Goal: Use online tool/utility

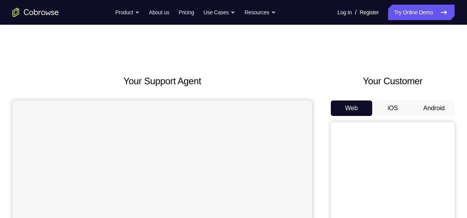
click at [428, 105] on button "Android" at bounding box center [433, 108] width 41 height 15
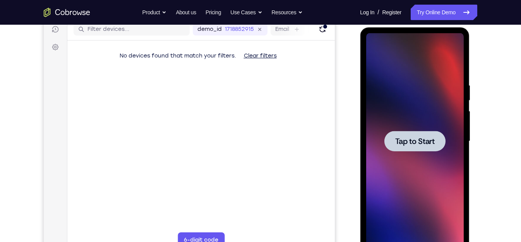
click at [411, 145] on span "Tap to Start" at bounding box center [413, 142] width 39 height 8
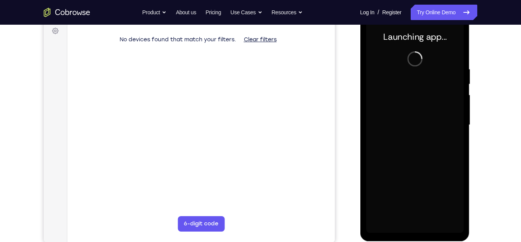
scroll to position [116, 0]
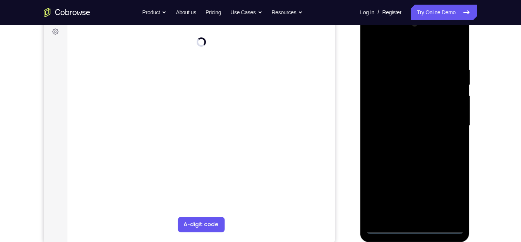
click at [414, 218] on div at bounding box center [413, 126] width 97 height 217
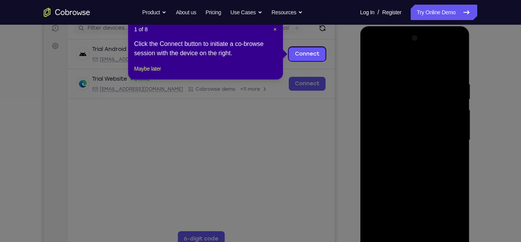
scroll to position [101, 0]
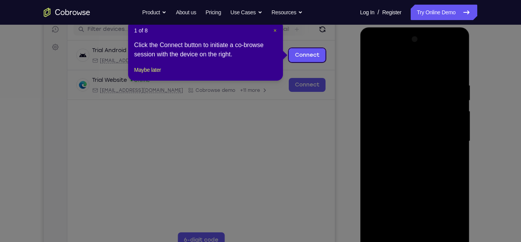
click at [274, 32] on span "×" at bounding box center [274, 30] width 3 height 6
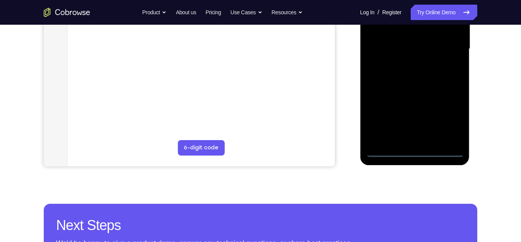
scroll to position [193, 0]
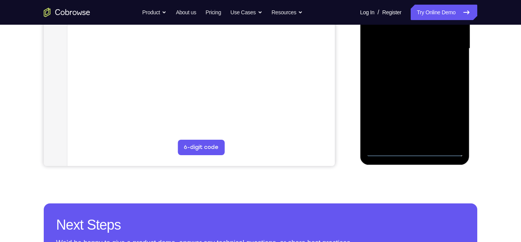
click at [414, 150] on div at bounding box center [413, 48] width 97 height 217
click at [447, 116] on div at bounding box center [413, 48] width 97 height 217
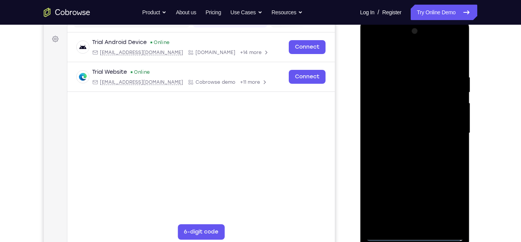
scroll to position [109, 0]
click at [372, 43] on div at bounding box center [413, 133] width 97 height 217
click at [380, 108] on div at bounding box center [413, 133] width 97 height 217
click at [398, 131] on div at bounding box center [413, 133] width 97 height 217
click at [401, 121] on div at bounding box center [413, 133] width 97 height 217
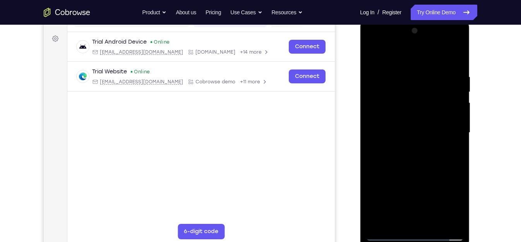
click at [406, 142] on div at bounding box center [413, 133] width 97 height 217
drag, startPoint x: 385, startPoint y: 53, endPoint x: 471, endPoint y: 55, distance: 85.5
click at [466, 55] on html "Online web based iOS Simulators and Android Emulators. Run iPhone, iPad, Mobile…" at bounding box center [415, 135] width 110 height 232
drag, startPoint x: 387, startPoint y: 174, endPoint x: 370, endPoint y: 107, distance: 69.5
click at [370, 107] on div at bounding box center [413, 133] width 97 height 217
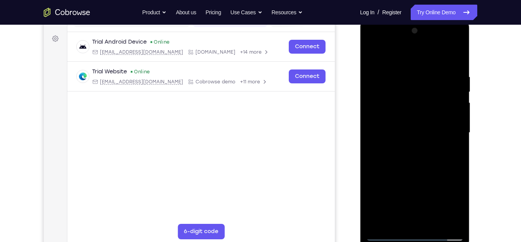
click at [398, 215] on div at bounding box center [413, 133] width 97 height 217
click at [386, 181] on div at bounding box center [413, 133] width 97 height 217
drag, startPoint x: 418, startPoint y: 186, endPoint x: 422, endPoint y: 20, distance: 165.9
click at [422, 20] on div at bounding box center [414, 134] width 109 height 230
drag, startPoint x: 419, startPoint y: 91, endPoint x: 429, endPoint y: 153, distance: 63.1
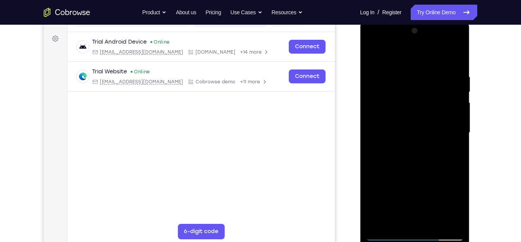
click at [429, 153] on div at bounding box center [413, 133] width 97 height 217
drag, startPoint x: 411, startPoint y: 165, endPoint x: 410, endPoint y: 100, distance: 65.0
click at [410, 100] on div at bounding box center [413, 133] width 97 height 217
drag, startPoint x: 420, startPoint y: 190, endPoint x: 415, endPoint y: 93, distance: 96.8
click at [415, 93] on div at bounding box center [413, 133] width 97 height 217
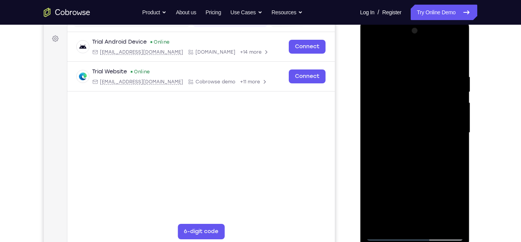
drag, startPoint x: 407, startPoint y: 102, endPoint x: 411, endPoint y: 196, distance: 93.6
click at [411, 196] on div at bounding box center [413, 133] width 97 height 217
drag, startPoint x: 399, startPoint y: 77, endPoint x: 408, endPoint y: 160, distance: 84.3
click at [408, 160] on div at bounding box center [413, 133] width 97 height 217
click at [441, 62] on div at bounding box center [413, 133] width 97 height 217
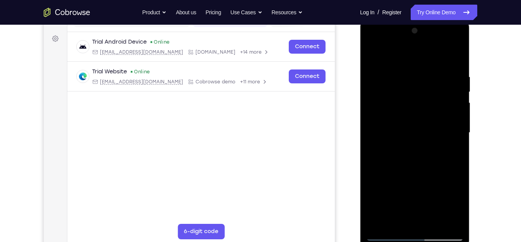
click at [402, 84] on div at bounding box center [413, 133] width 97 height 217
click at [371, 52] on div at bounding box center [413, 133] width 97 height 217
click at [372, 50] on div at bounding box center [413, 133] width 97 height 217
click at [401, 110] on div at bounding box center [413, 133] width 97 height 217
click at [456, 136] on div at bounding box center [413, 133] width 97 height 217
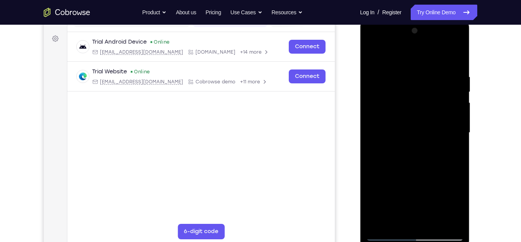
click at [456, 136] on div at bounding box center [413, 133] width 97 height 217
click at [442, 218] on div at bounding box center [413, 133] width 97 height 217
click at [456, 58] on div at bounding box center [413, 133] width 97 height 217
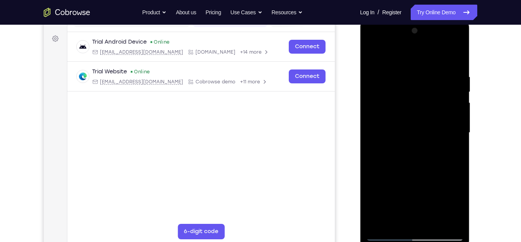
drag, startPoint x: 444, startPoint y: 108, endPoint x: 395, endPoint y: 108, distance: 48.7
click at [395, 108] on div at bounding box center [413, 133] width 97 height 217
drag, startPoint x: 443, startPoint y: 109, endPoint x: 393, endPoint y: 114, distance: 50.1
click at [393, 114] on div at bounding box center [413, 133] width 97 height 217
drag, startPoint x: 451, startPoint y: 108, endPoint x: 400, endPoint y: 114, distance: 50.6
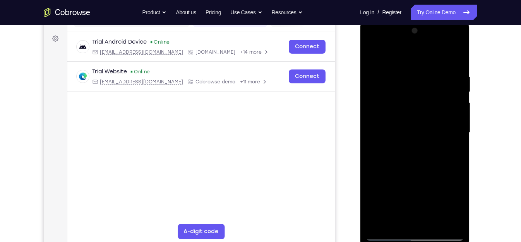
click at [400, 114] on div at bounding box center [413, 133] width 97 height 217
drag, startPoint x: 454, startPoint y: 108, endPoint x: 410, endPoint y: 111, distance: 44.6
click at [410, 111] on div at bounding box center [413, 133] width 97 height 217
